Goal: Task Accomplishment & Management: Manage account settings

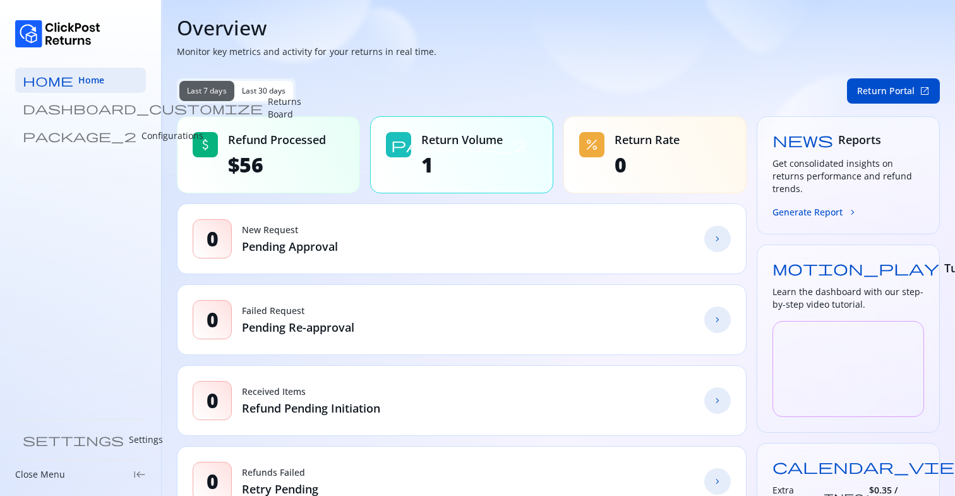
click at [141, 138] on p "Configurations" at bounding box center [172, 135] width 62 height 13
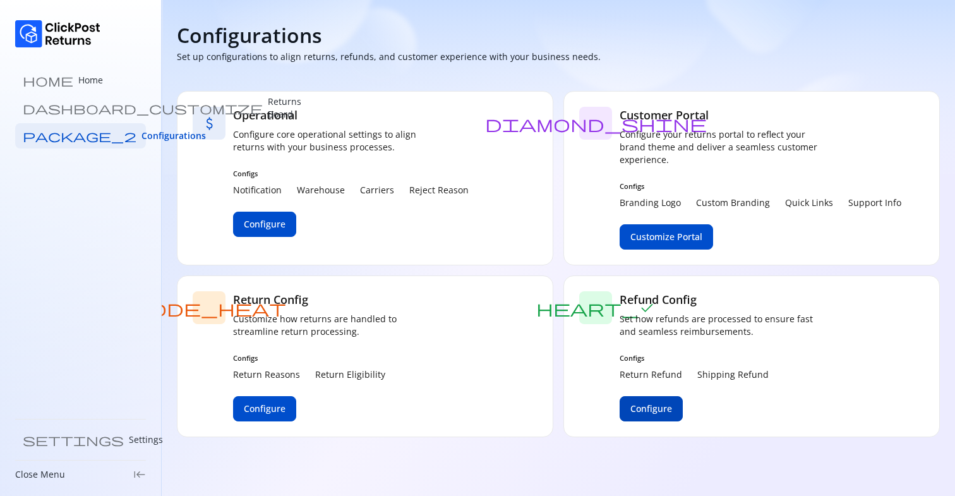
click at [631, 405] on span "Configure" at bounding box center [651, 408] width 42 height 13
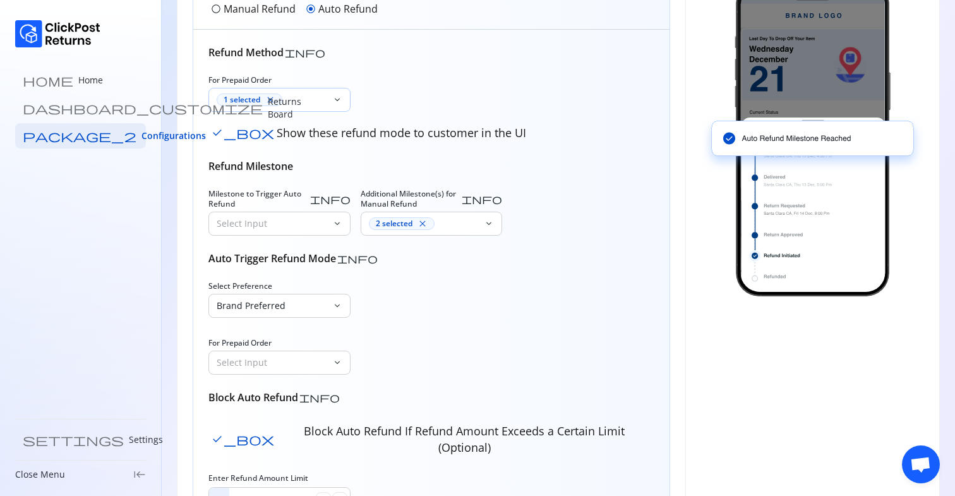
scroll to position [172, 0]
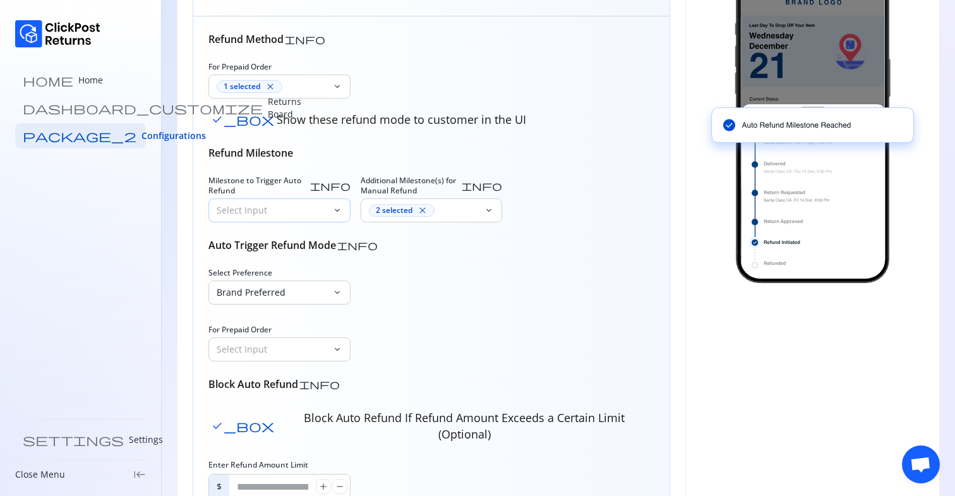
click at [280, 204] on p "Select Input" at bounding box center [272, 210] width 110 height 13
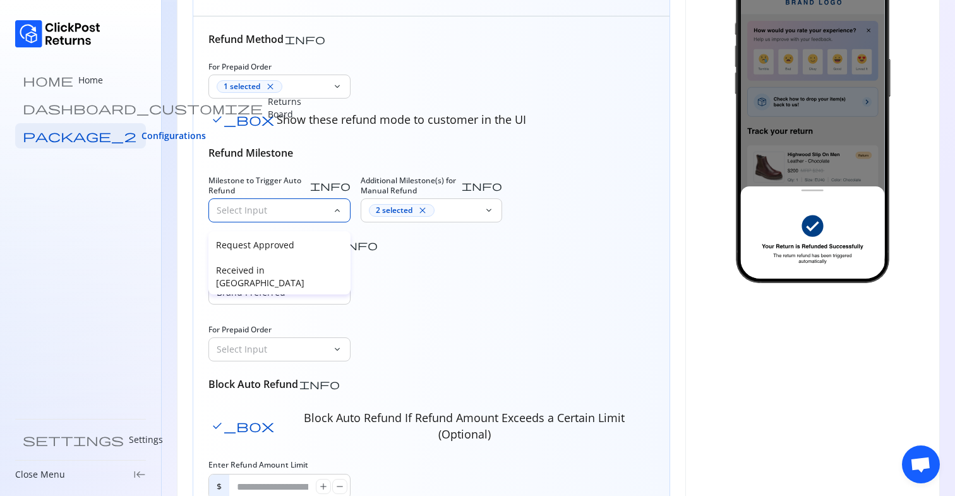
click at [410, 294] on div "Select Preference Brand Preferred keyboard_arrow_down For Prepaid Order Select …" at bounding box center [431, 314] width 446 height 93
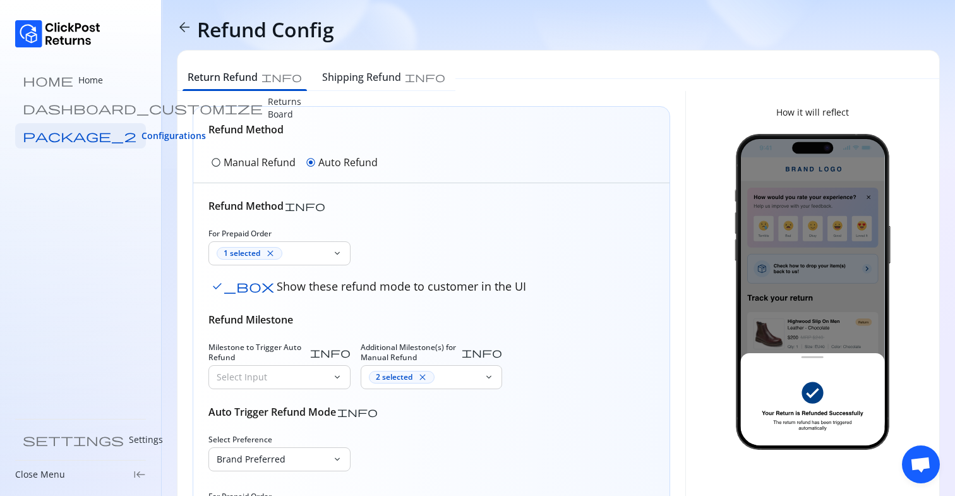
scroll to position [0, 0]
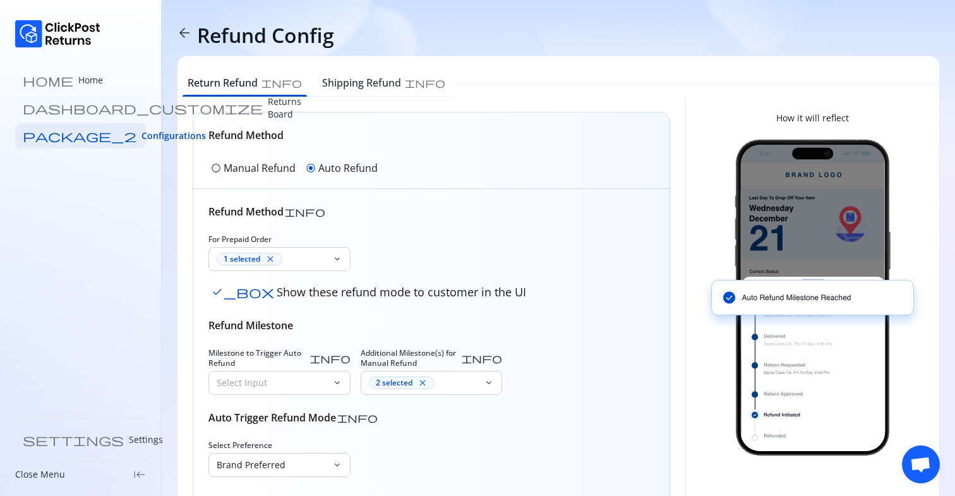
click at [102, 100] on link "dashboard_customize Returns Board" at bounding box center [80, 107] width 131 height 25
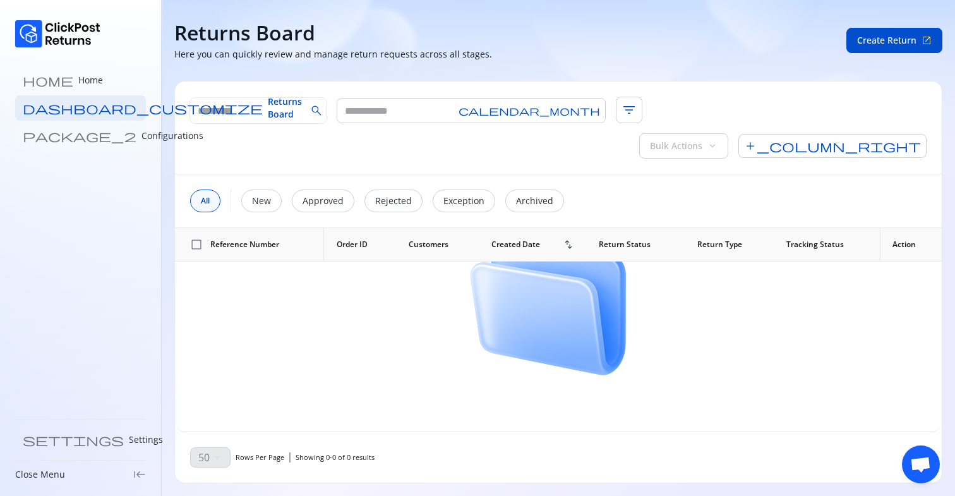
click at [141, 134] on p "Configurations" at bounding box center [172, 135] width 62 height 13
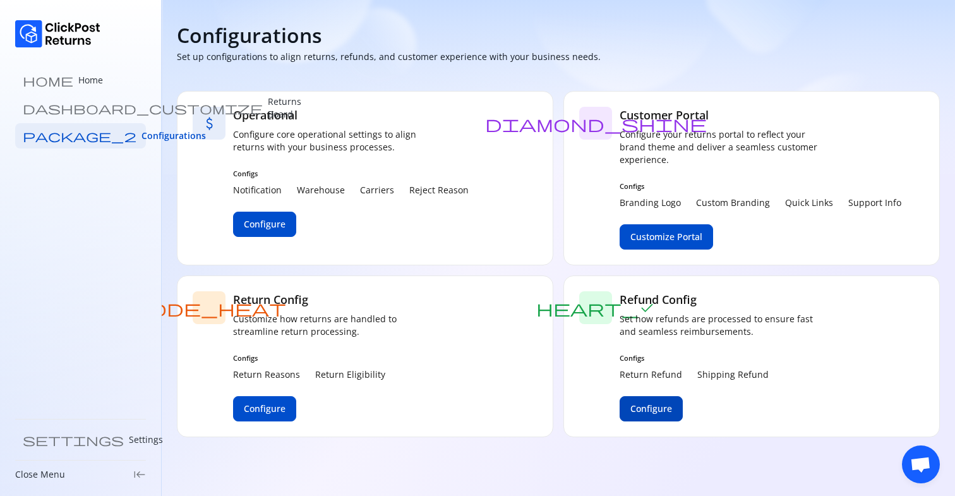
click at [647, 410] on span "Configure" at bounding box center [651, 408] width 42 height 13
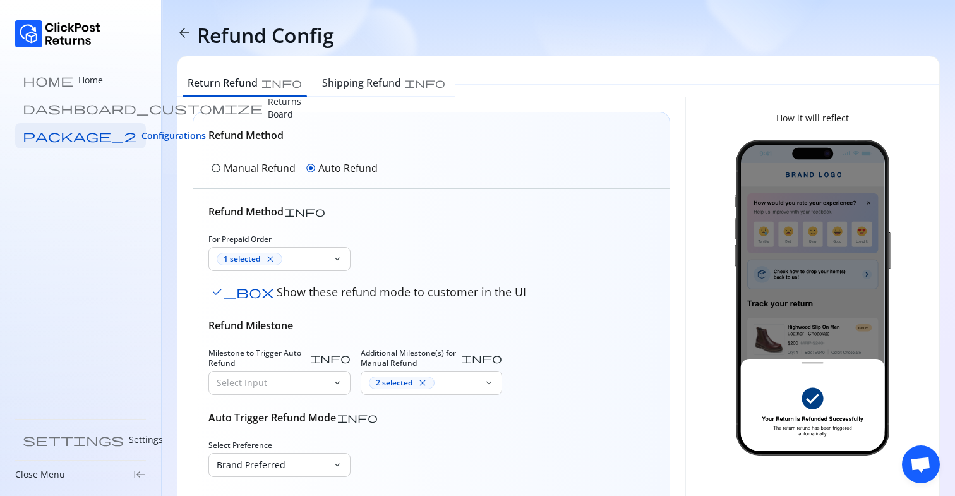
scroll to position [247, 0]
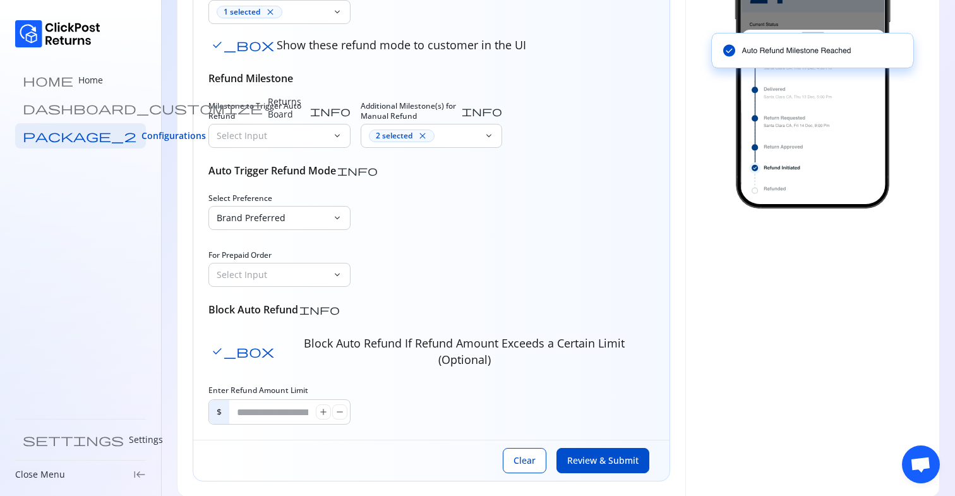
click at [379, 191] on div "Refund Method info For Prepaid Order 1 selected close keyboard_arrow_down check…" at bounding box center [431, 190] width 446 height 467
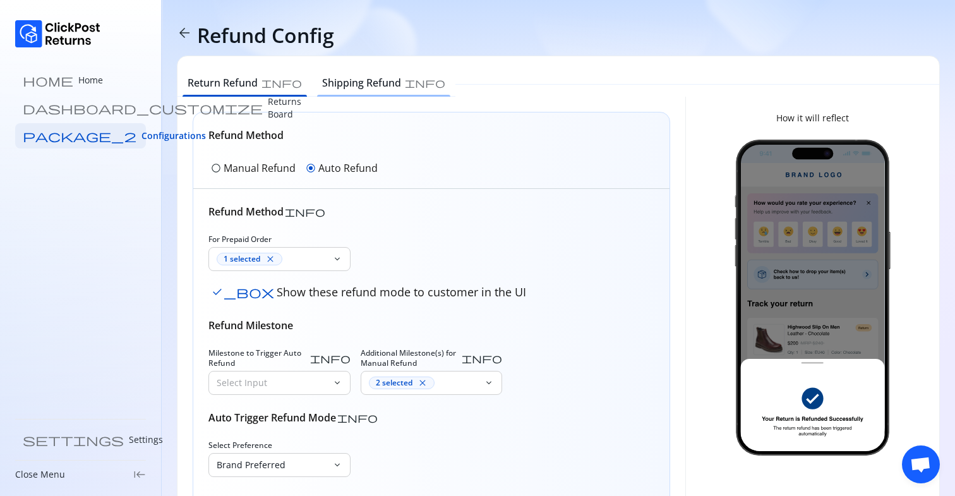
click at [347, 87] on h6 "Shipping Refund" at bounding box center [361, 82] width 79 height 15
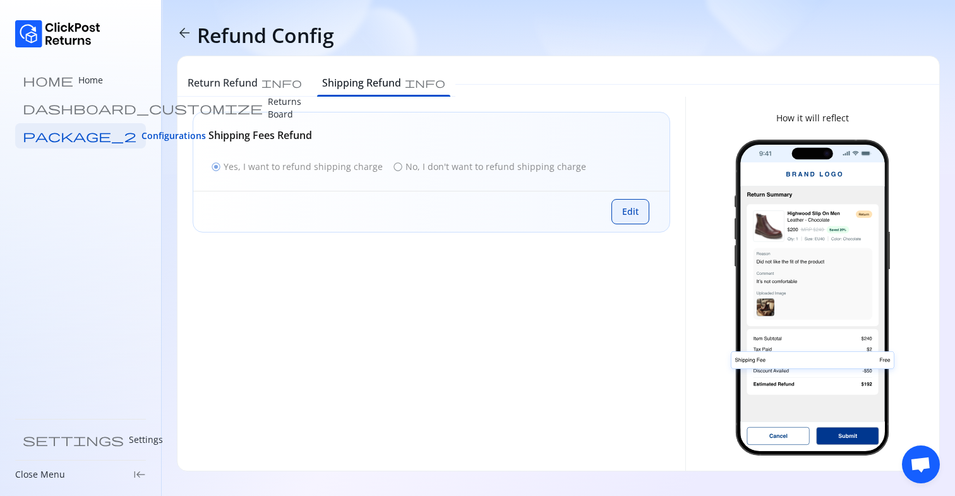
click at [626, 211] on span "Edit" at bounding box center [630, 211] width 16 height 13
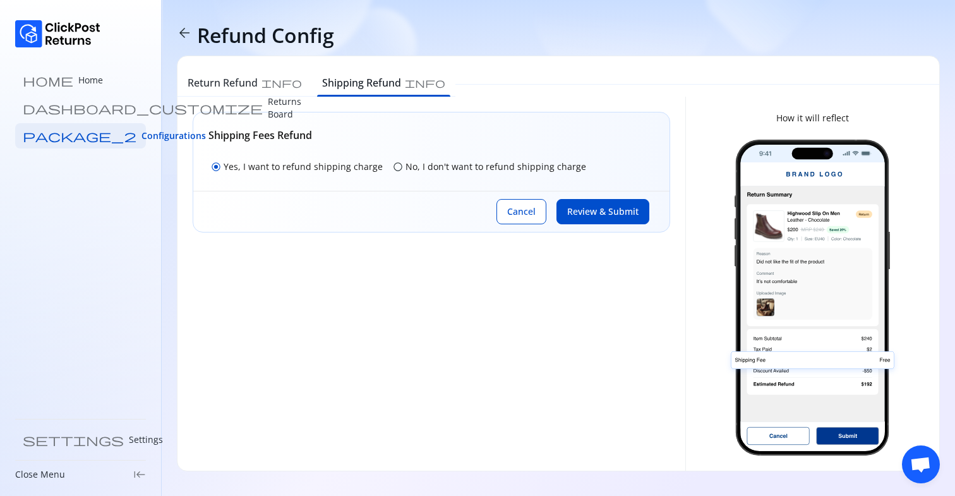
click at [469, 164] on p "No, I don't want to refund shipping charge" at bounding box center [495, 166] width 181 height 13
click at [601, 211] on span "Review & Submit" at bounding box center [602, 211] width 71 height 13
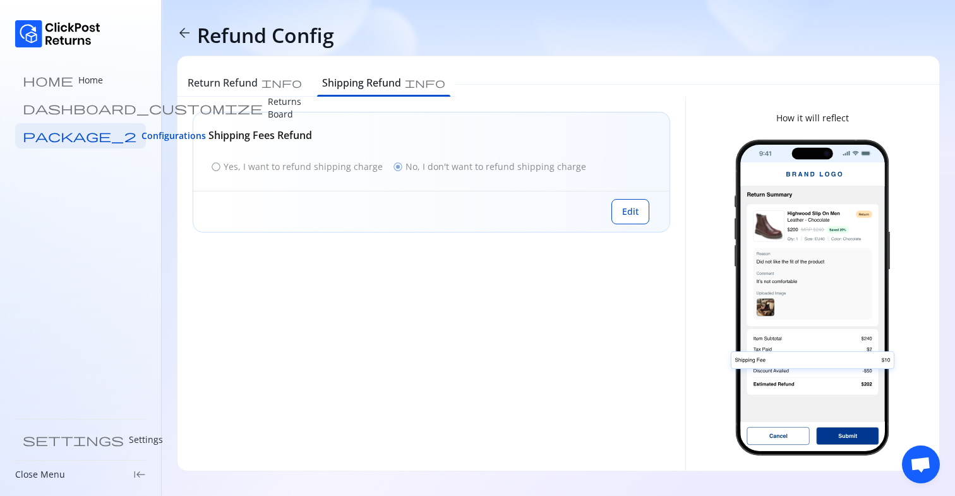
click at [227, 167] on div "radio_button_unchecked Yes, I want to refund shipping charge radio_button_check…" at bounding box center [431, 167] width 446 height 18
click at [645, 211] on button "Edit" at bounding box center [630, 211] width 38 height 25
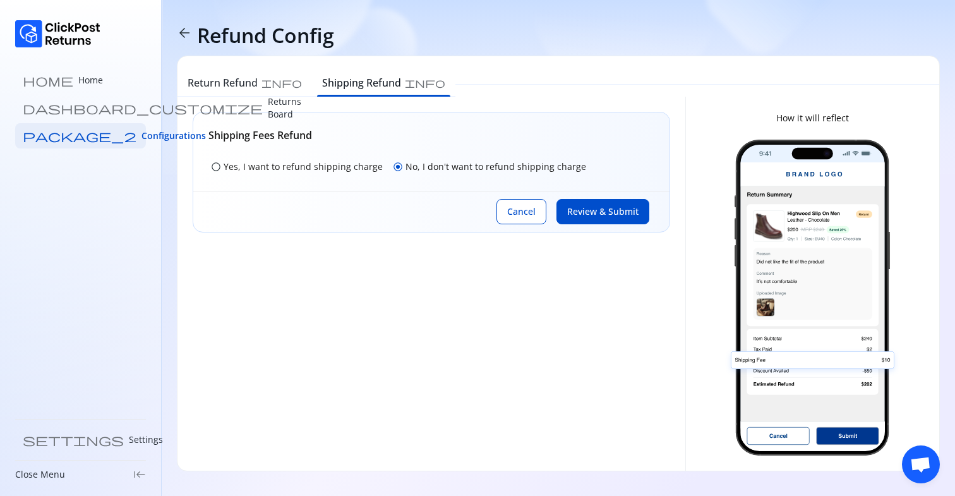
click at [263, 170] on p "Yes, I want to refund shipping charge" at bounding box center [302, 166] width 159 height 13
click at [611, 211] on span "Review & Submit" at bounding box center [602, 211] width 71 height 13
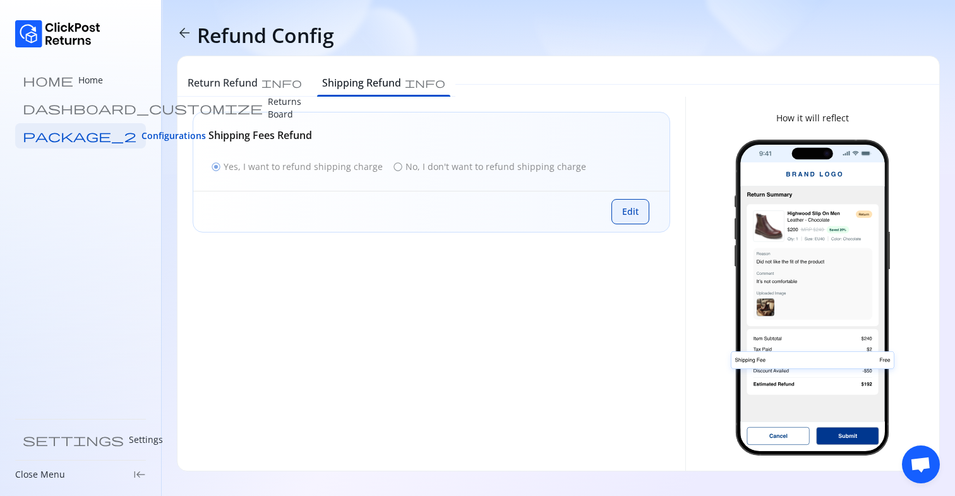
click at [646, 211] on button "Edit" at bounding box center [630, 211] width 38 height 25
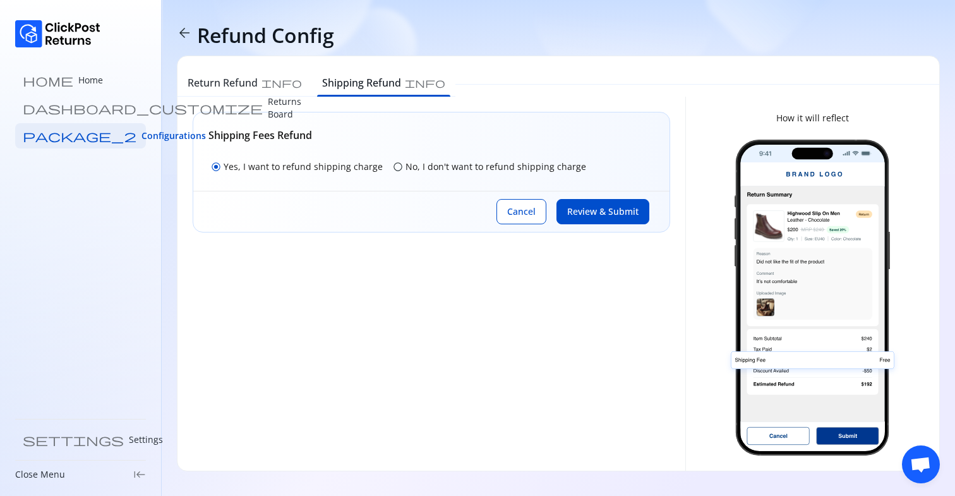
click at [414, 164] on p "No, I don't want to refund shipping charge" at bounding box center [495, 166] width 181 height 13
click at [604, 203] on button "Review & Submit" at bounding box center [602, 211] width 93 height 25
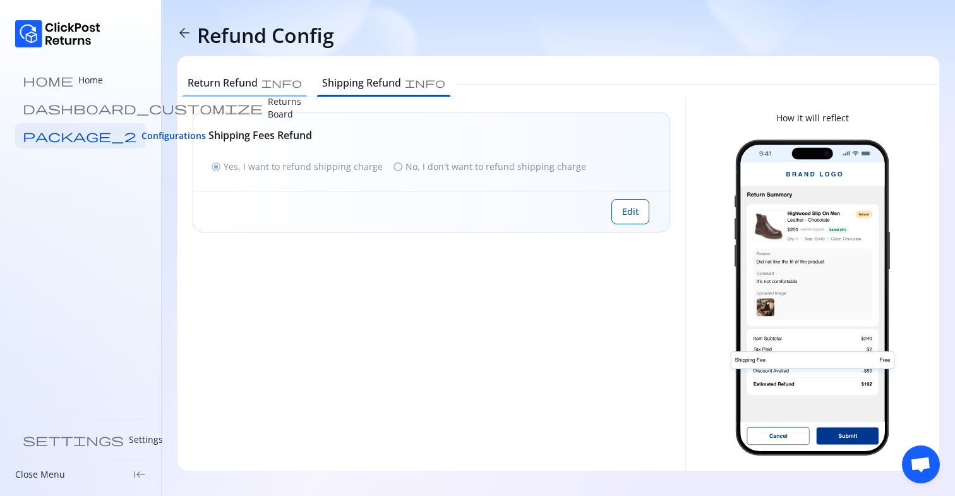
click at [226, 77] on h6 "Return Refund" at bounding box center [223, 82] width 70 height 15
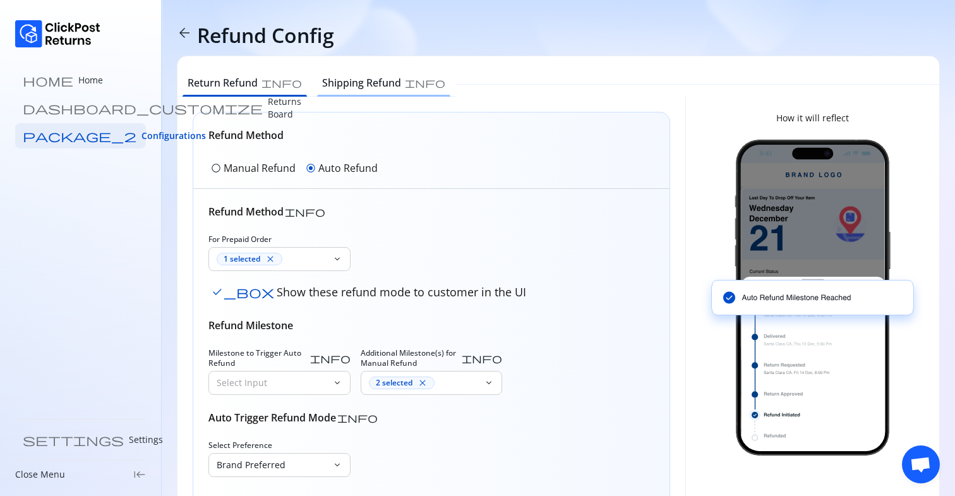
click at [322, 77] on h6 "Shipping Refund" at bounding box center [361, 82] width 79 height 15
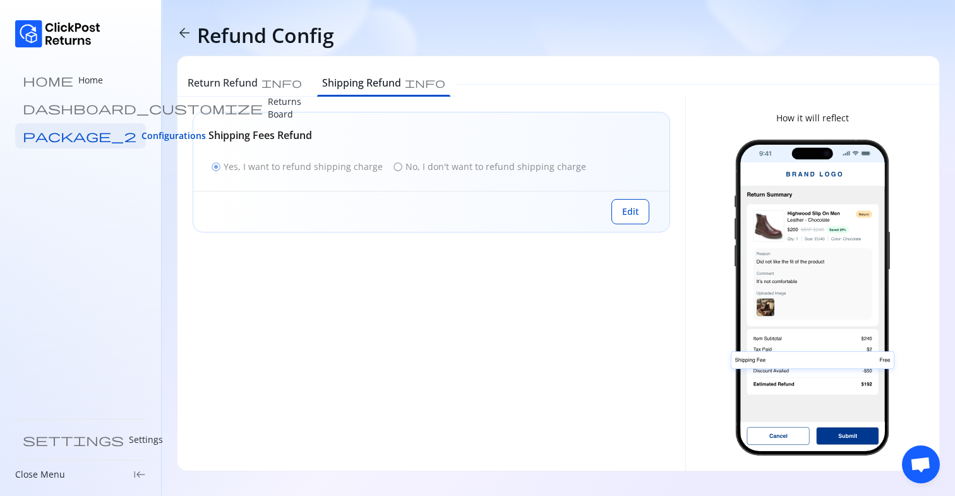
click at [181, 29] on span "arrow_back" at bounding box center [184, 32] width 15 height 15
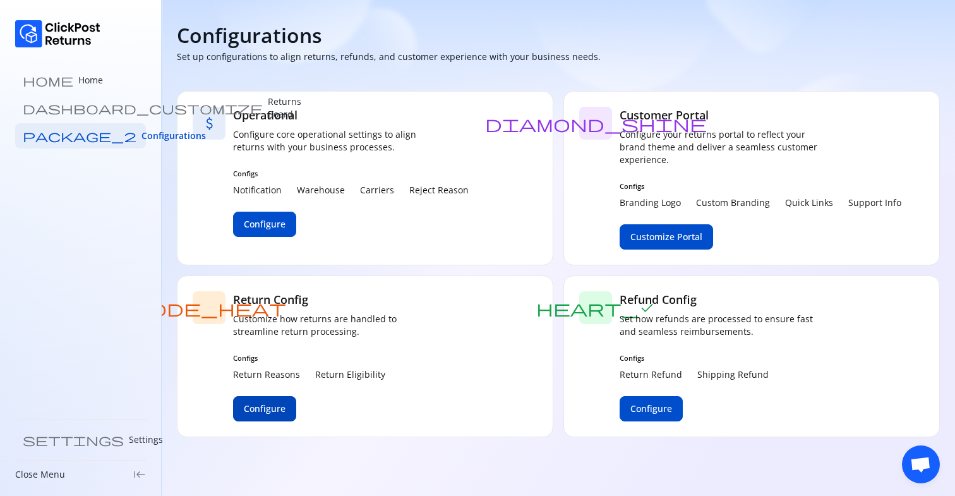
click at [262, 408] on span "Configure" at bounding box center [265, 408] width 42 height 13
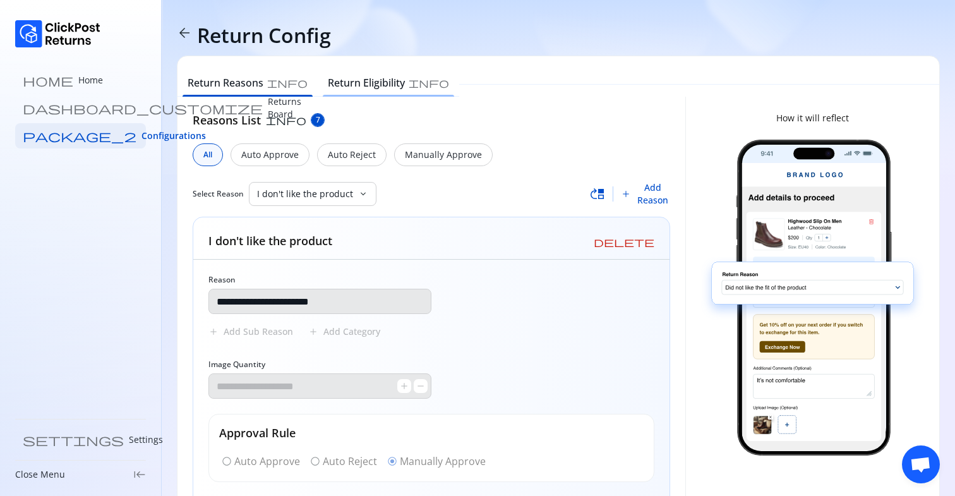
click at [328, 88] on h6 "Return Eligibility" at bounding box center [366, 82] width 77 height 15
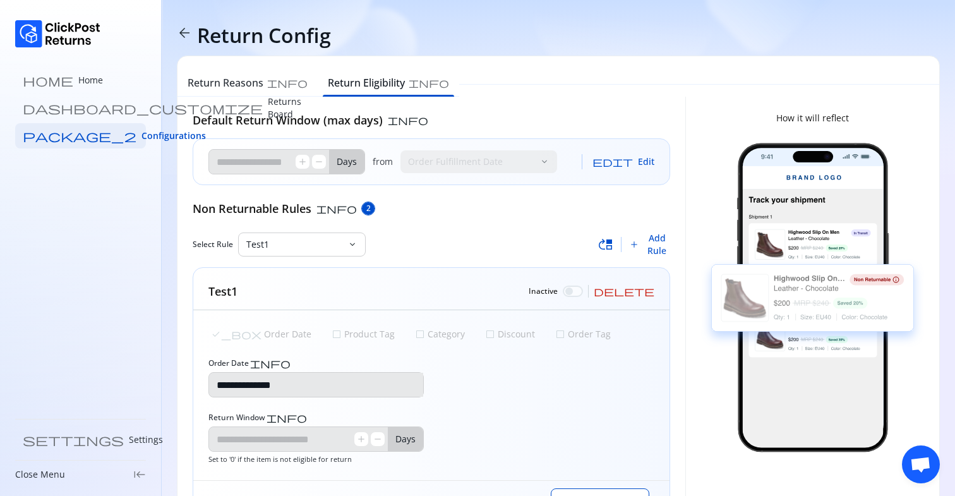
click at [184, 32] on span "arrow_back" at bounding box center [184, 32] width 15 height 15
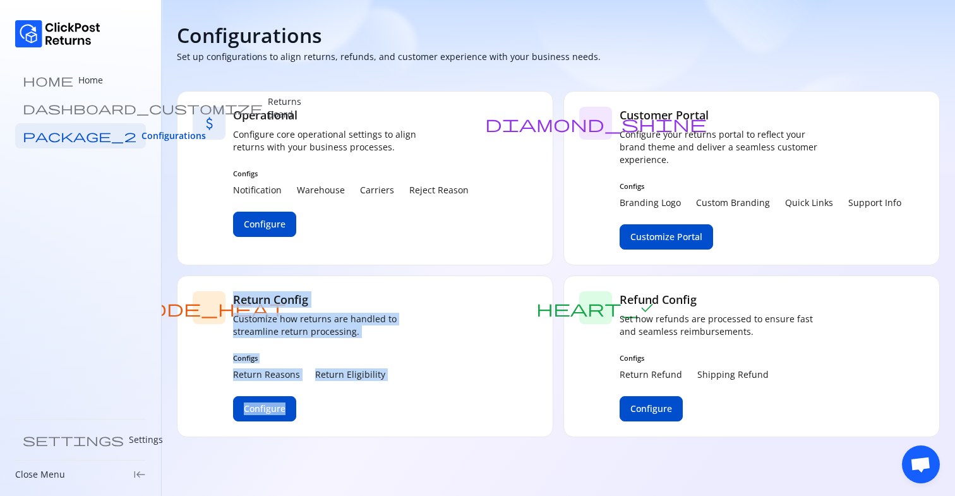
drag, startPoint x: 234, startPoint y: 298, endPoint x: 369, endPoint y: 434, distance: 191.1
click at [369, 434] on div "mode_heat Return Config Customize how returns are handled to streamline return …" at bounding box center [365, 356] width 376 height 162
click at [460, 379] on div "mode_heat Return Config Customize how returns are handled to streamline return …" at bounding box center [365, 356] width 376 height 162
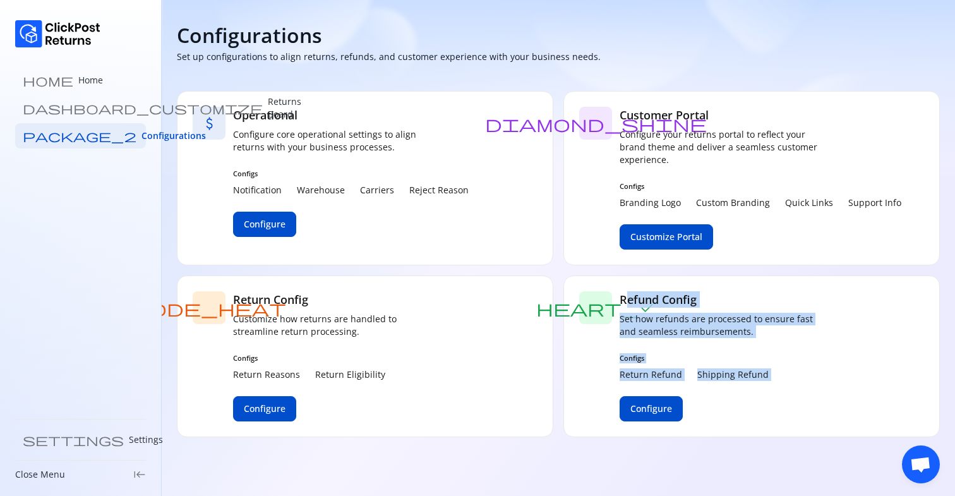
drag, startPoint x: 677, startPoint y: 340, endPoint x: 732, endPoint y: 398, distance: 80.0
click at [732, 398] on div "Refund Config Set how refunds are processed to ensure fast and seamless reimbur…" at bounding box center [720, 356] width 202 height 130
click at [778, 334] on p "Set how refunds are processed to ensure fast and seamless reimbursements." at bounding box center [720, 325] width 202 height 25
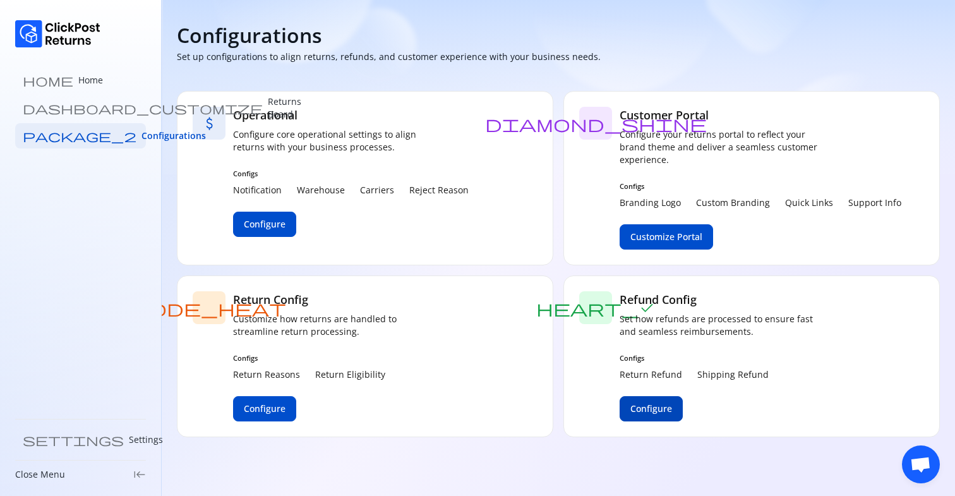
click at [652, 409] on span "Configure" at bounding box center [651, 408] width 42 height 13
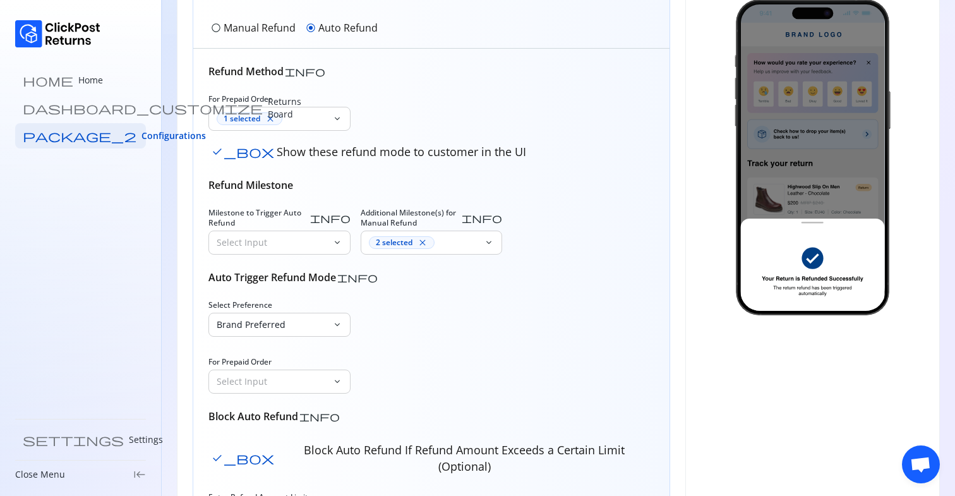
scroll to position [247, 0]
